Goal: Task Accomplishment & Management: Use online tool/utility

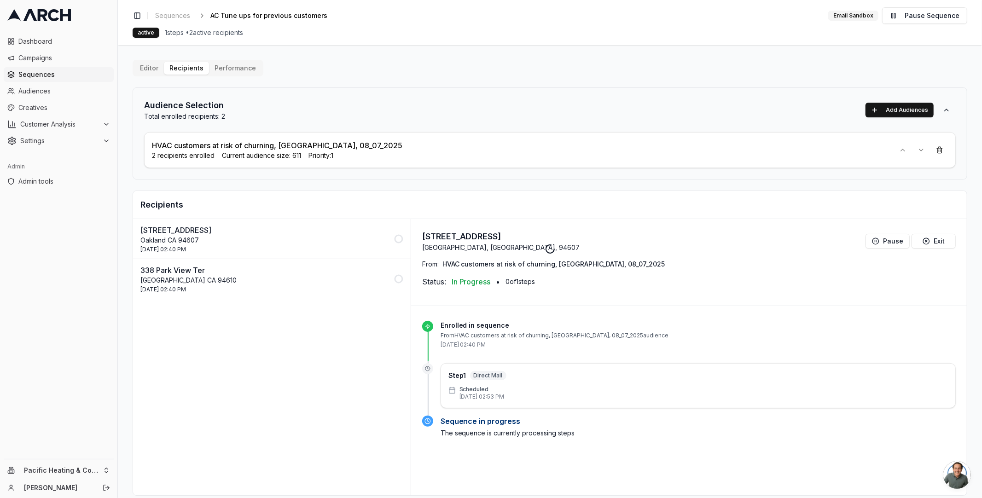
click at [142, 69] on div at bounding box center [550, 249] width 864 height 498
click at [149, 62] on button "Editor" at bounding box center [148, 68] width 29 height 13
